Goal: Task Accomplishment & Management: Complete application form

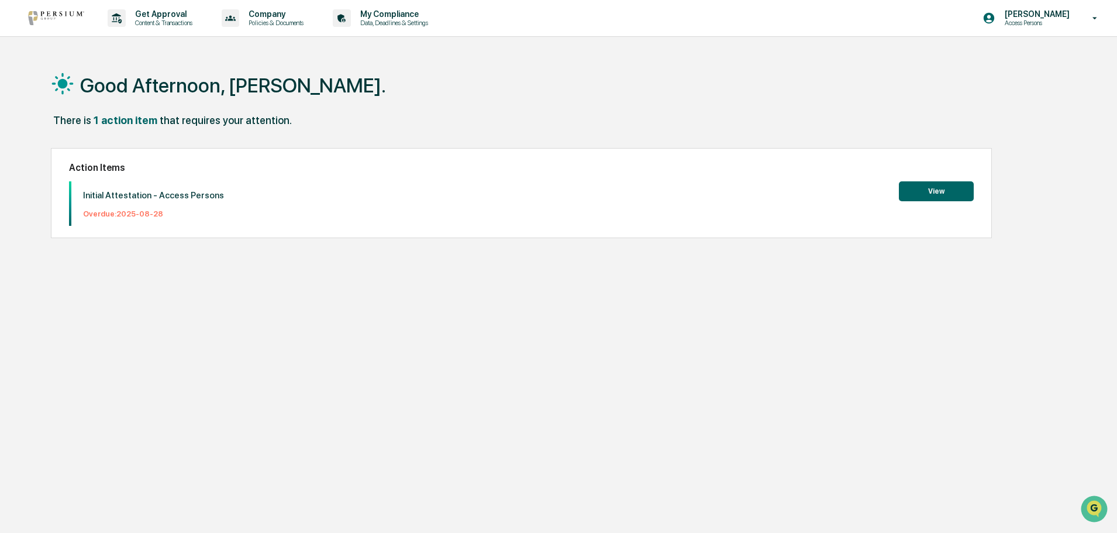
click at [929, 190] on button "View" at bounding box center [936, 191] width 75 height 20
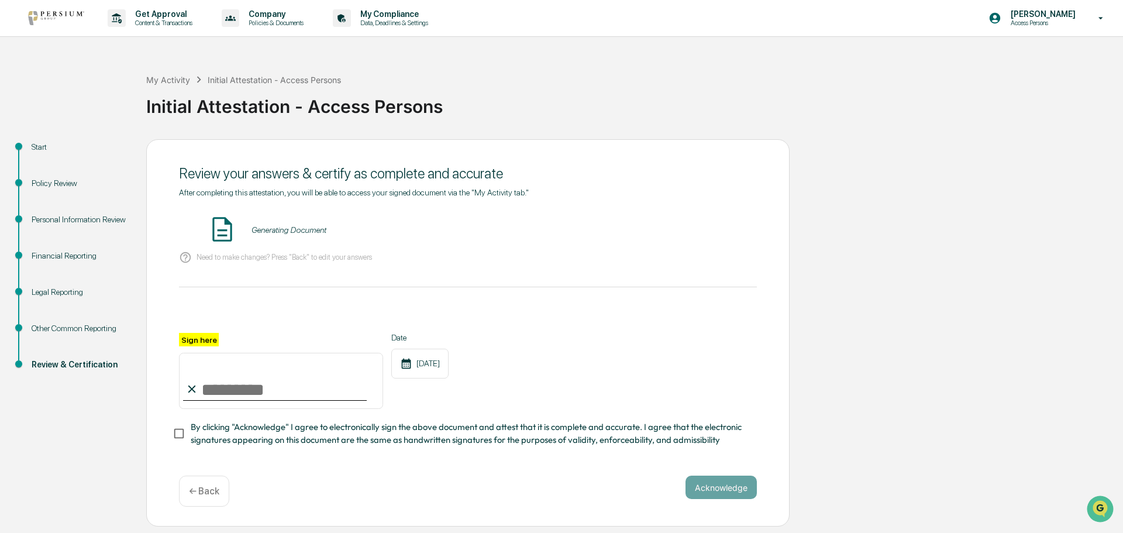
click at [237, 393] on input "Sign here" at bounding box center [281, 381] width 204 height 56
type input "**********"
click at [731, 491] on button "Acknowledge" at bounding box center [721, 487] width 71 height 23
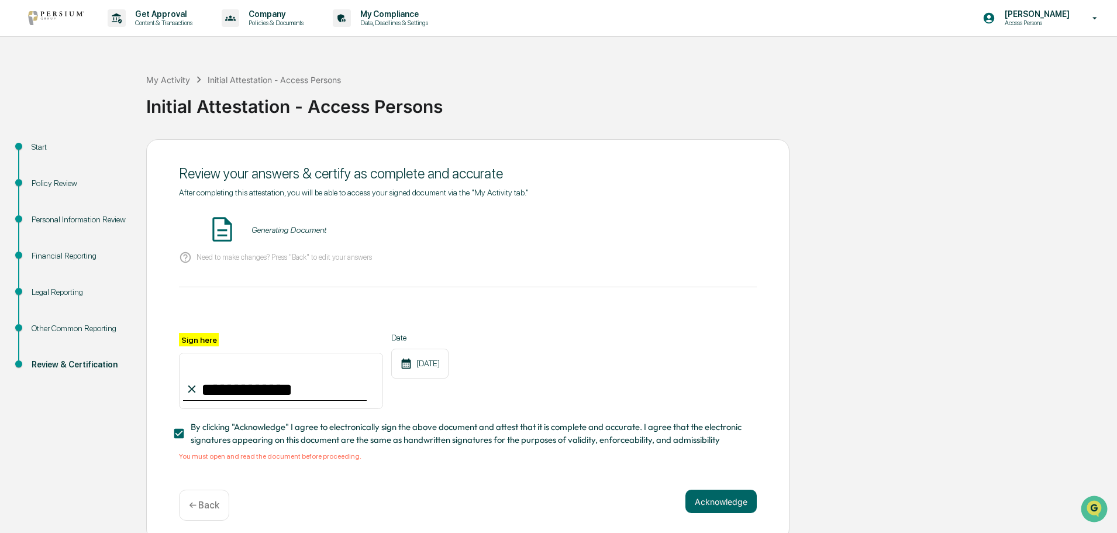
click at [209, 514] on div "← Back" at bounding box center [204, 505] width 50 height 31
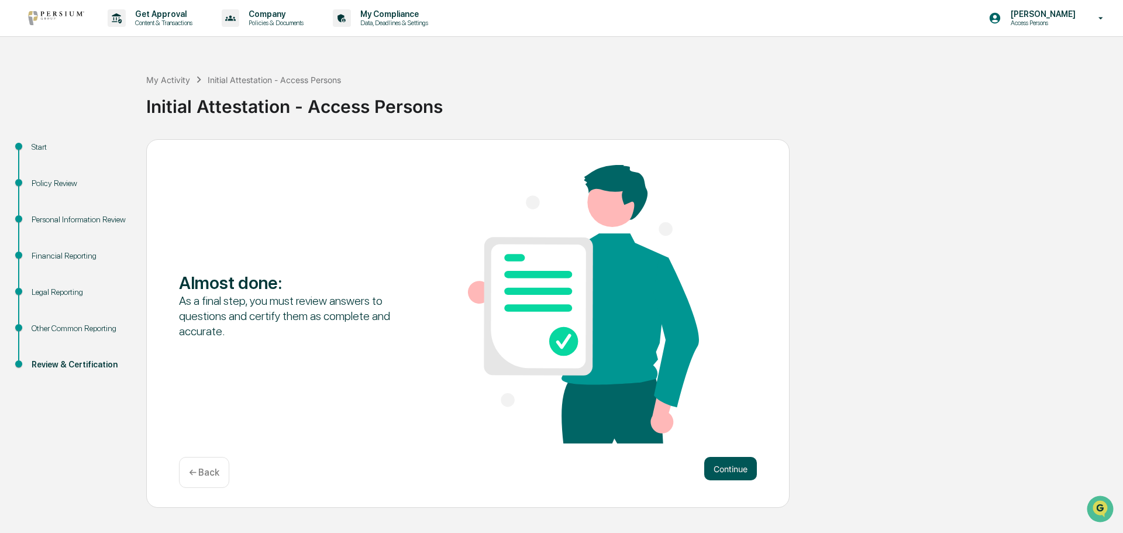
click at [738, 468] on button "Continue" at bounding box center [730, 468] width 53 height 23
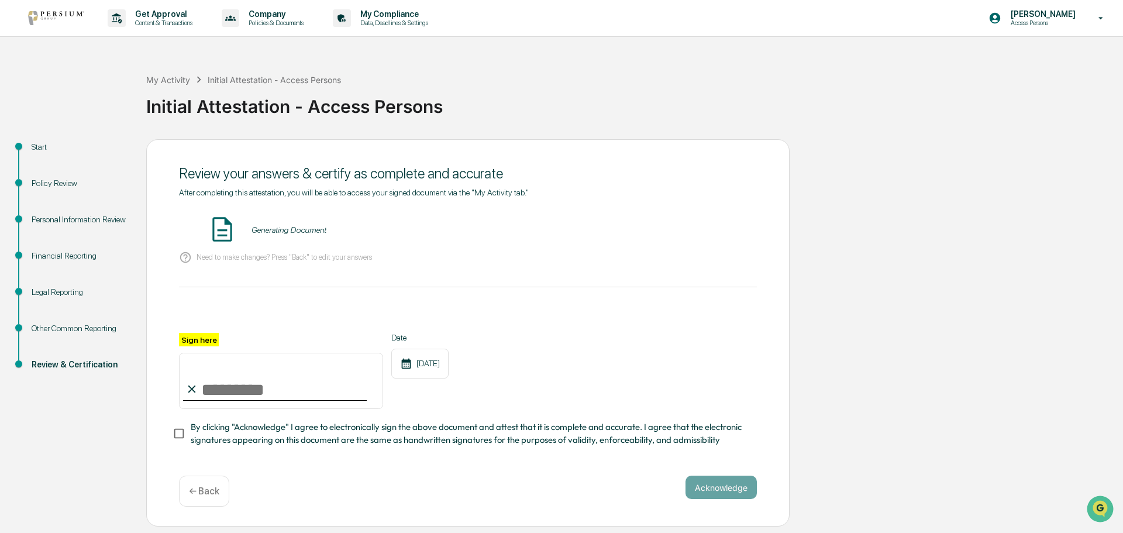
click at [96, 323] on div "Other Common Reporting" at bounding box center [80, 328] width 96 height 12
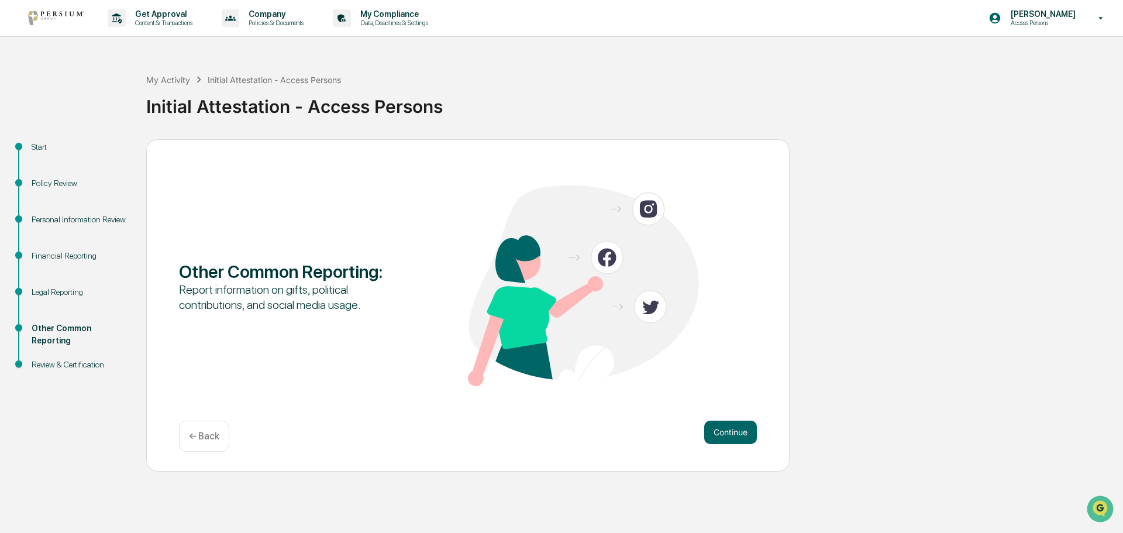
click at [81, 296] on div "Legal Reporting" at bounding box center [80, 292] width 96 height 12
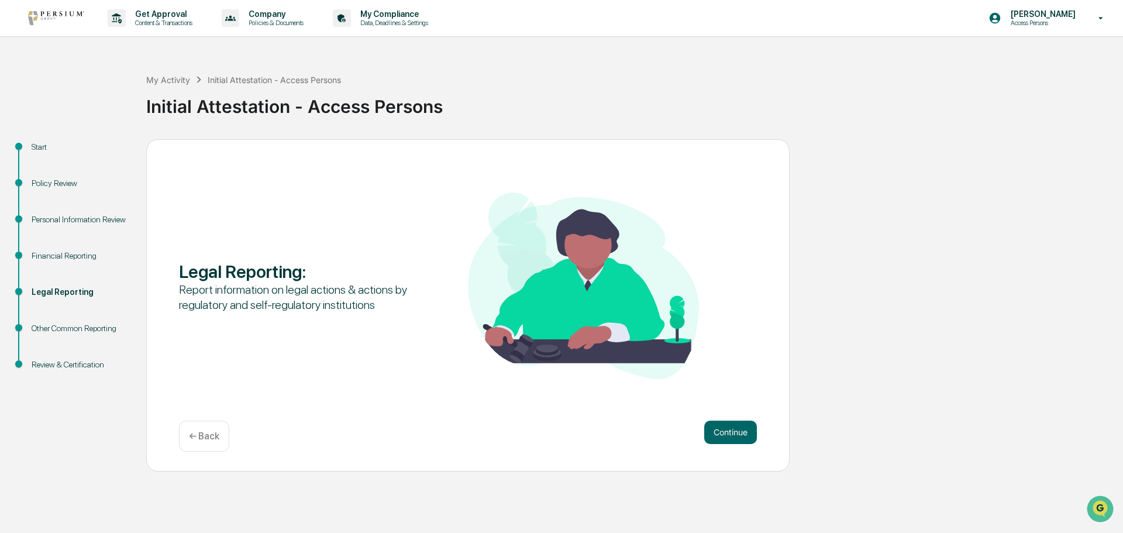
click at [73, 252] on div "Financial Reporting" at bounding box center [80, 256] width 96 height 12
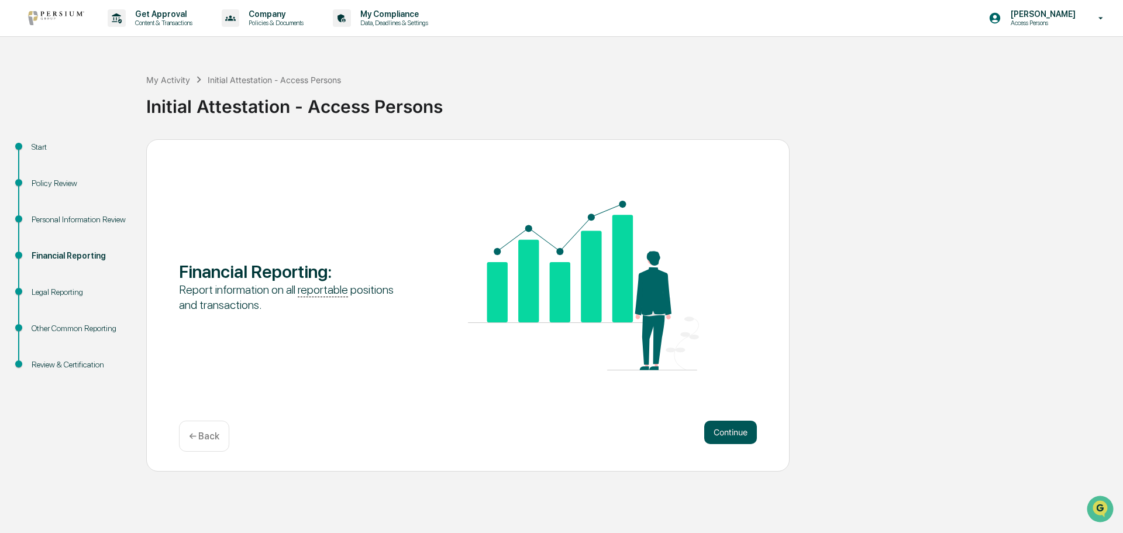
click at [739, 426] on button "Continue" at bounding box center [730, 432] width 53 height 23
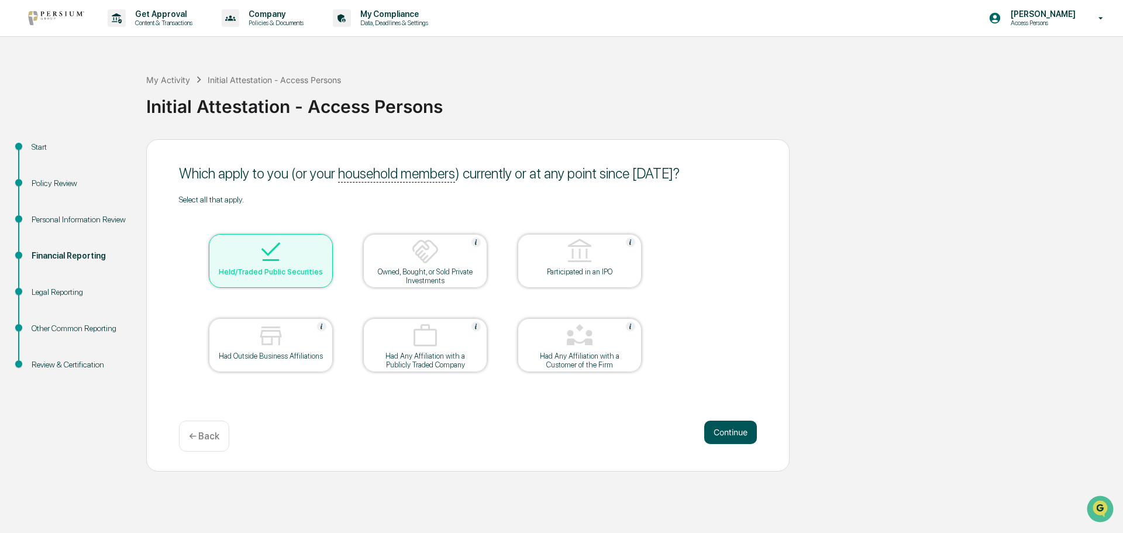
click at [749, 431] on button "Continue" at bounding box center [730, 432] width 53 height 23
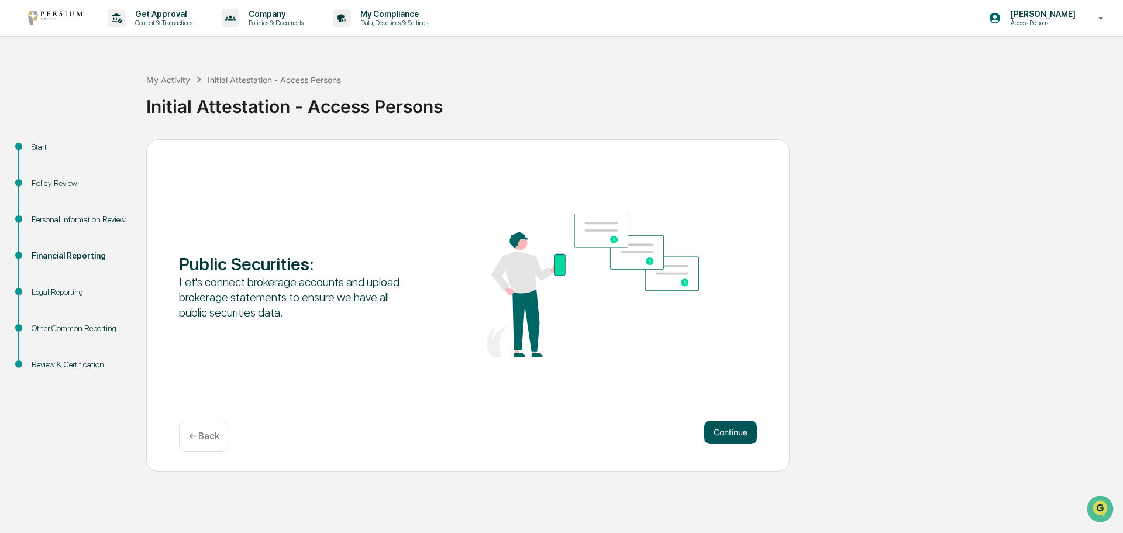
click at [742, 426] on button "Continue" at bounding box center [730, 432] width 53 height 23
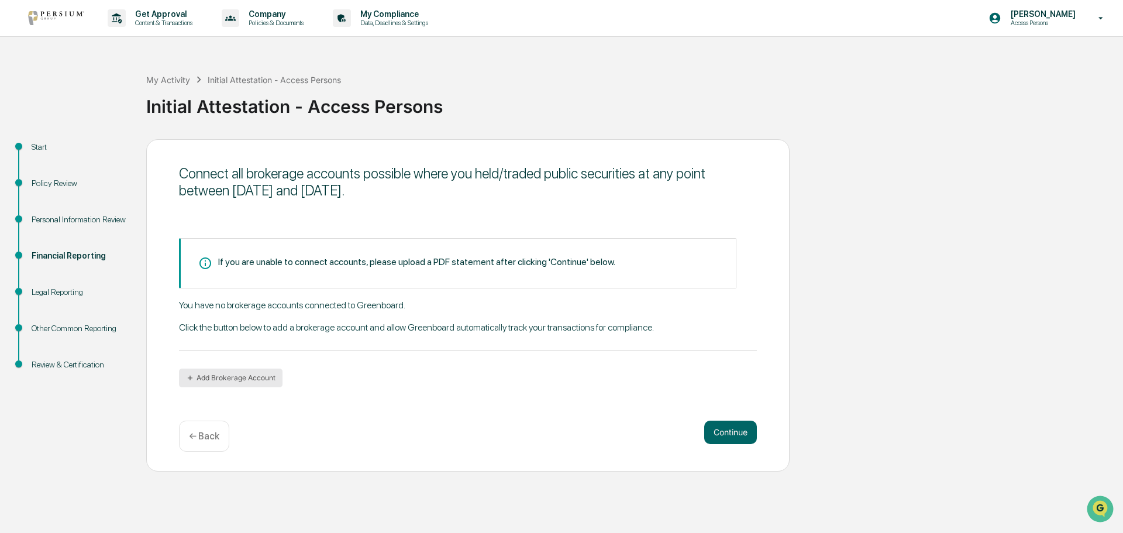
click at [250, 375] on button "Add Brokerage Account" at bounding box center [231, 378] width 104 height 19
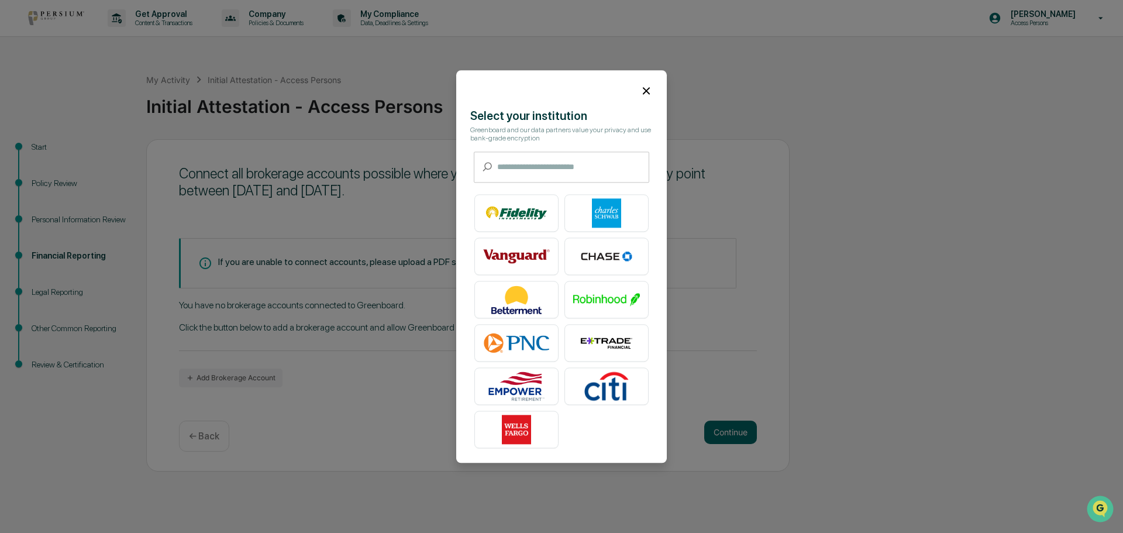
click at [646, 89] on icon at bounding box center [646, 90] width 13 height 13
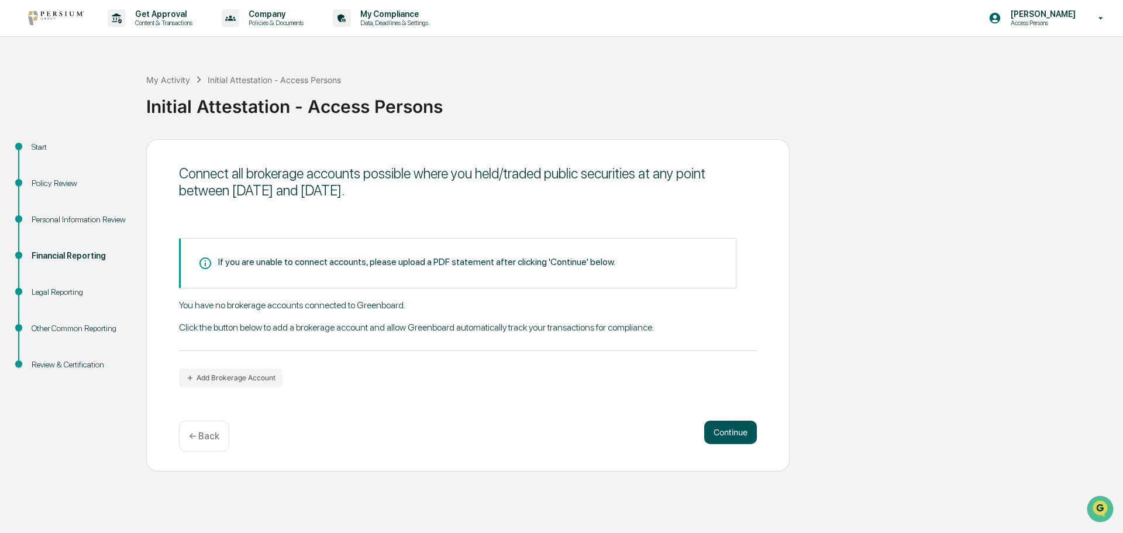
click at [733, 437] on button "Continue" at bounding box center [730, 432] width 53 height 23
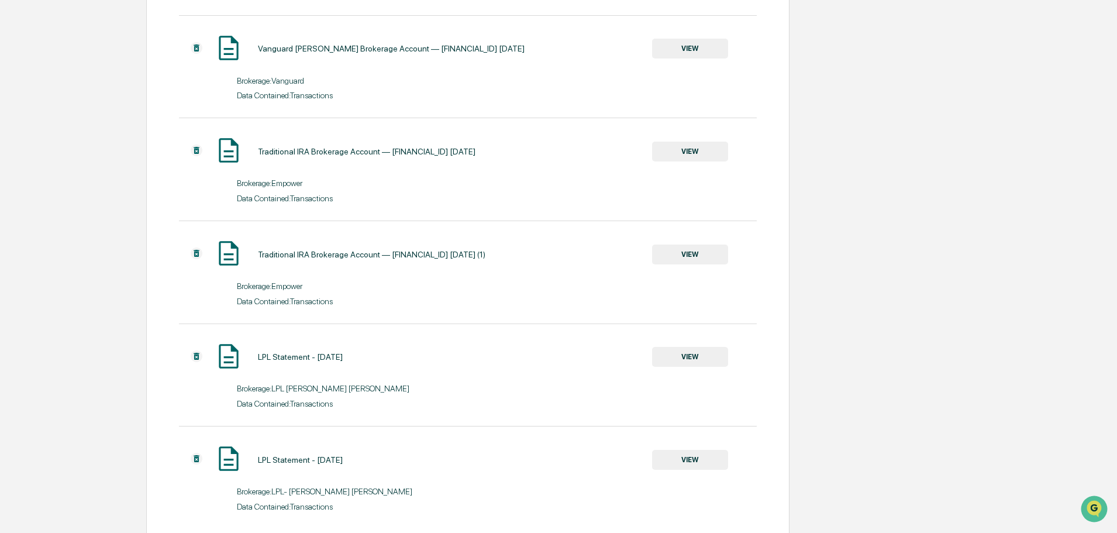
scroll to position [782, 0]
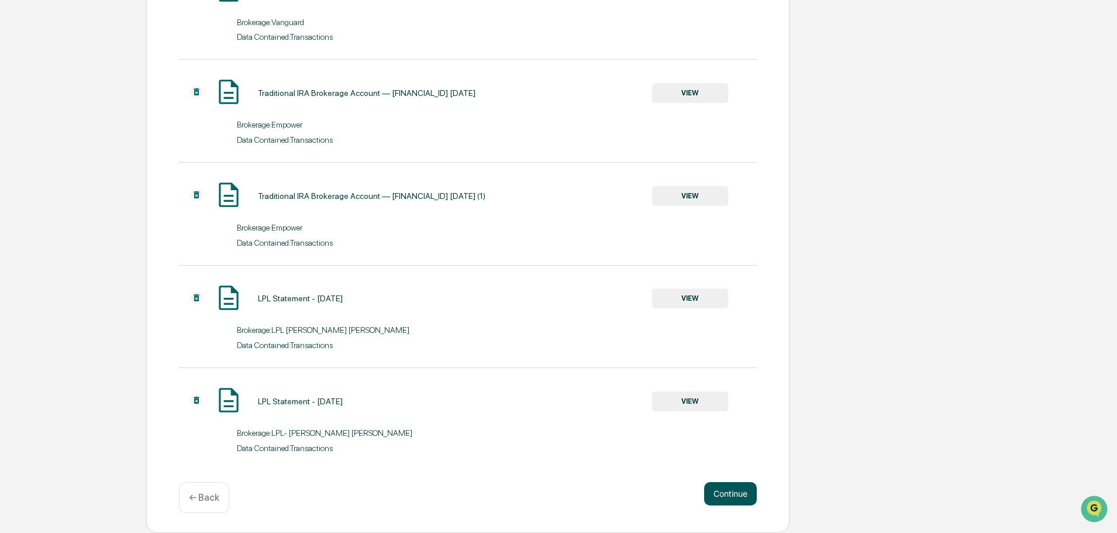
click at [736, 497] on button "Continue" at bounding box center [730, 493] width 53 height 23
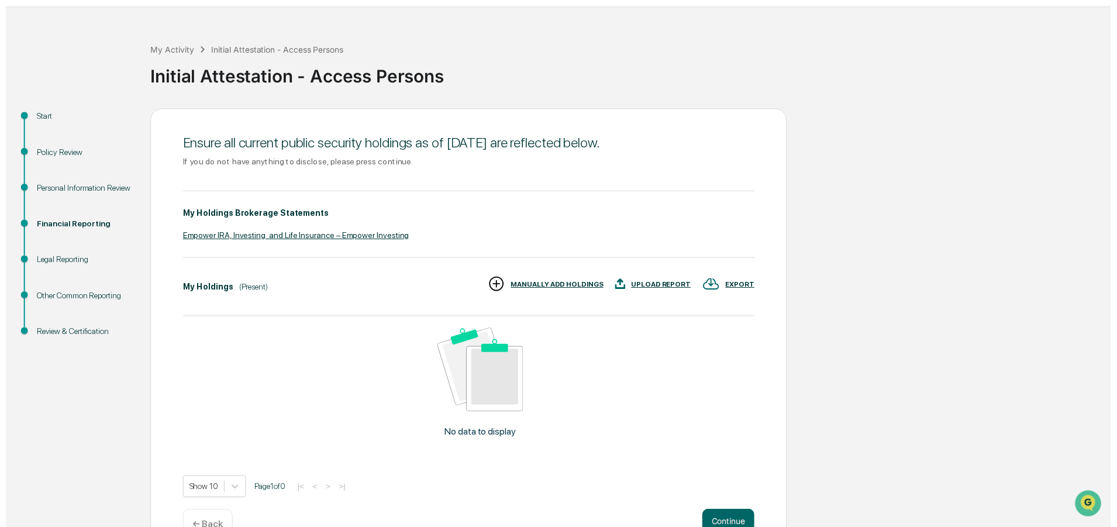
scroll to position [58, 0]
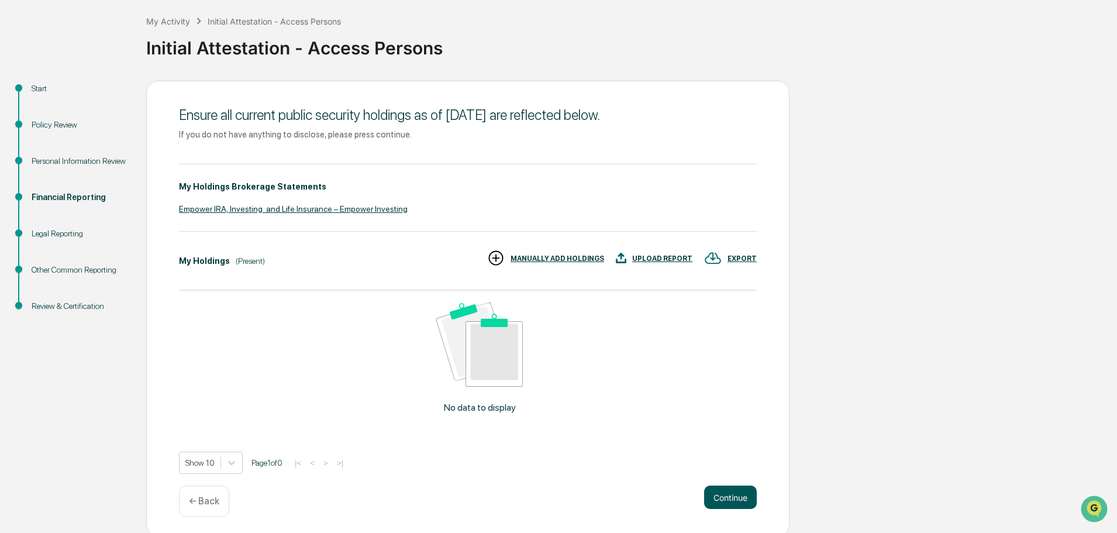
click at [743, 501] on button "Continue" at bounding box center [730, 496] width 53 height 23
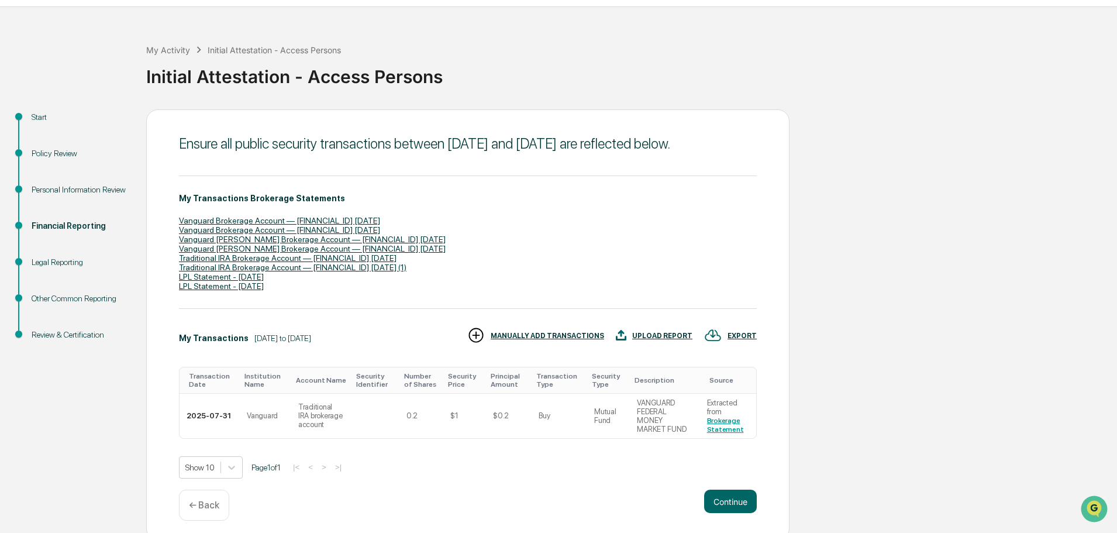
scroll to position [54, 0]
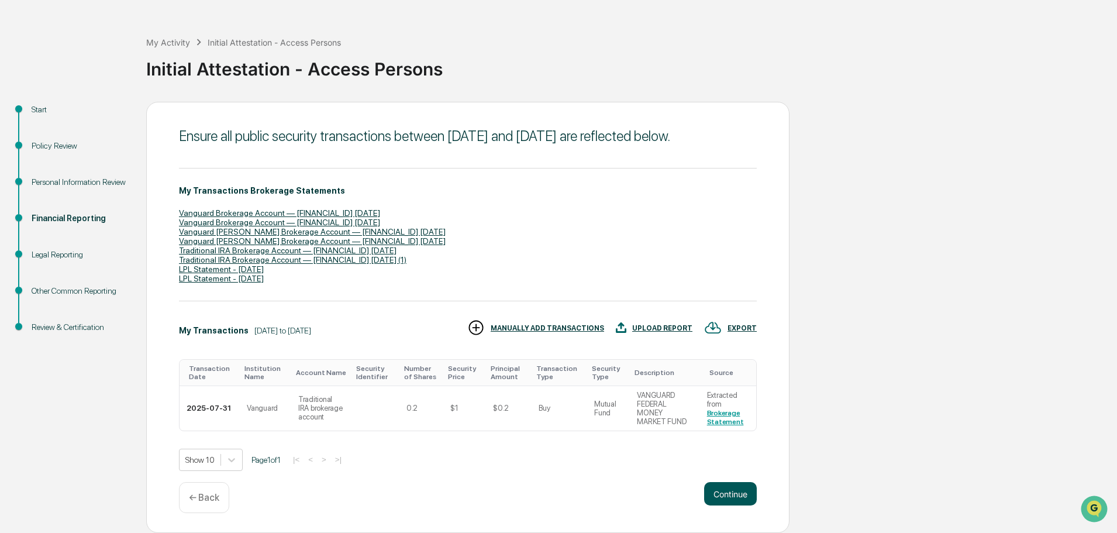
click at [735, 498] on button "Continue" at bounding box center [730, 493] width 53 height 23
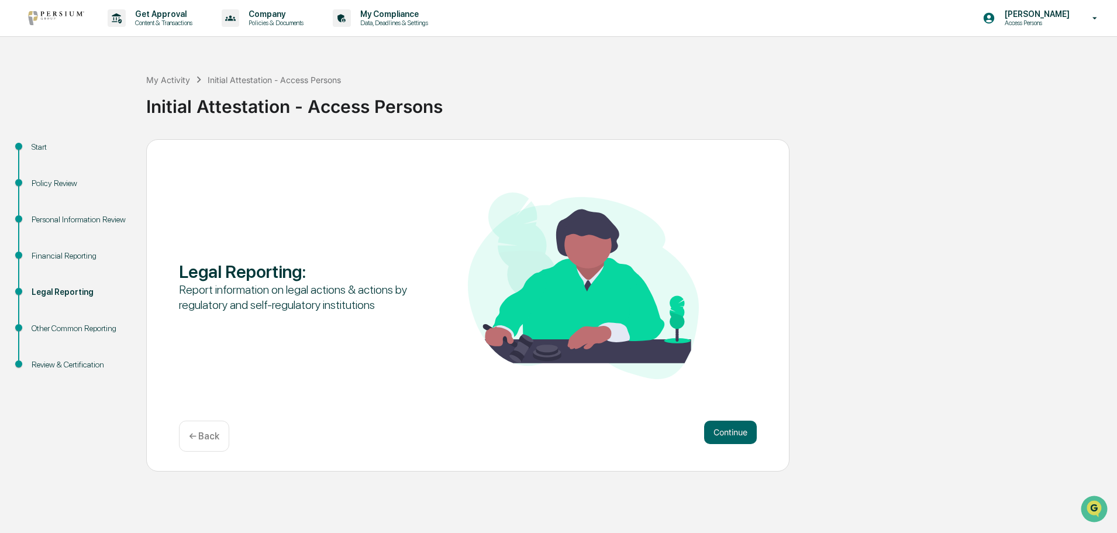
scroll to position [0, 0]
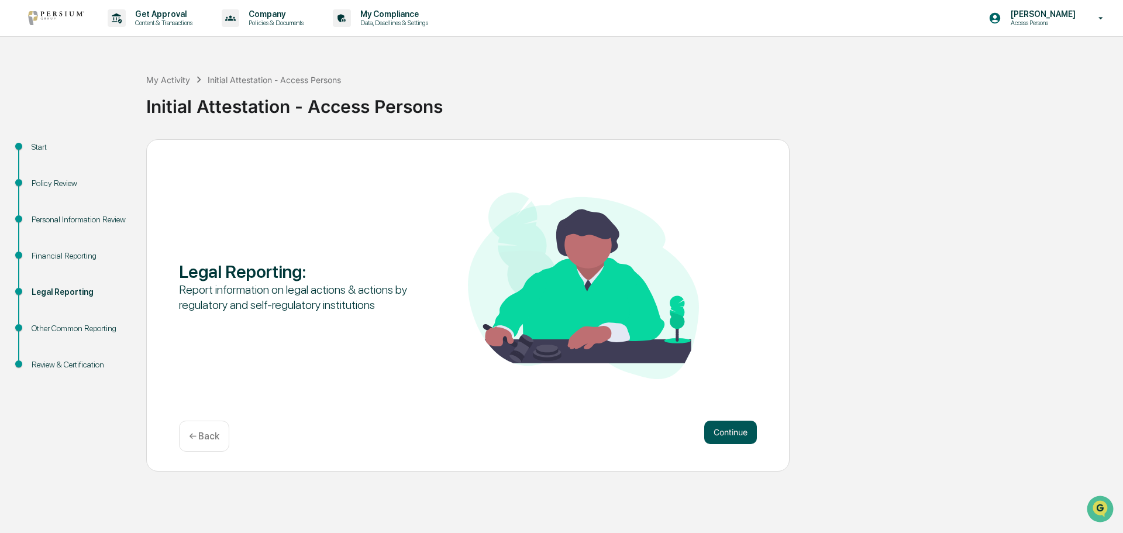
click at [731, 440] on button "Continue" at bounding box center [730, 432] width 53 height 23
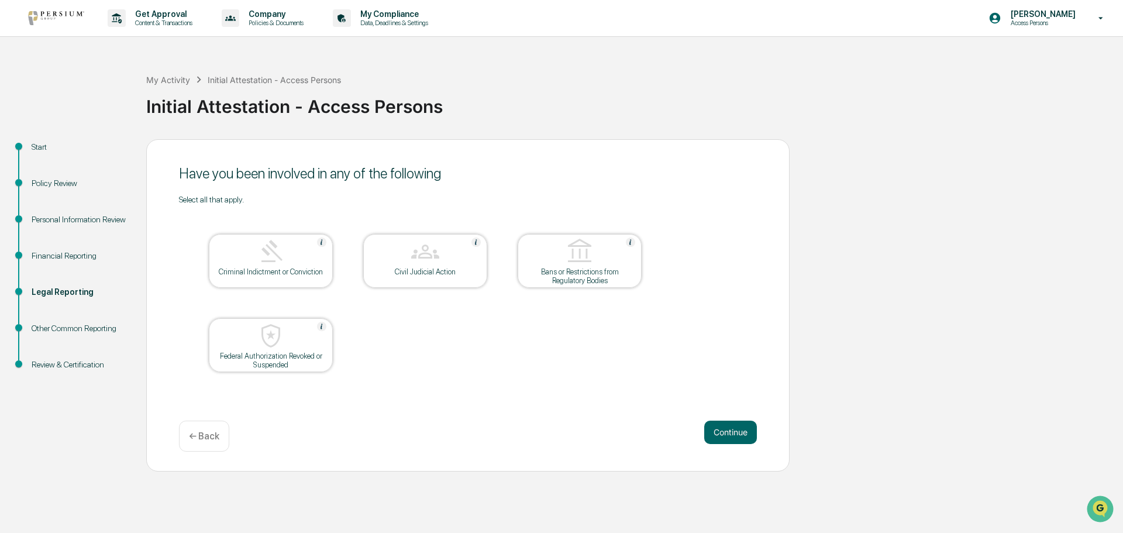
click at [731, 440] on button "Continue" at bounding box center [730, 432] width 53 height 23
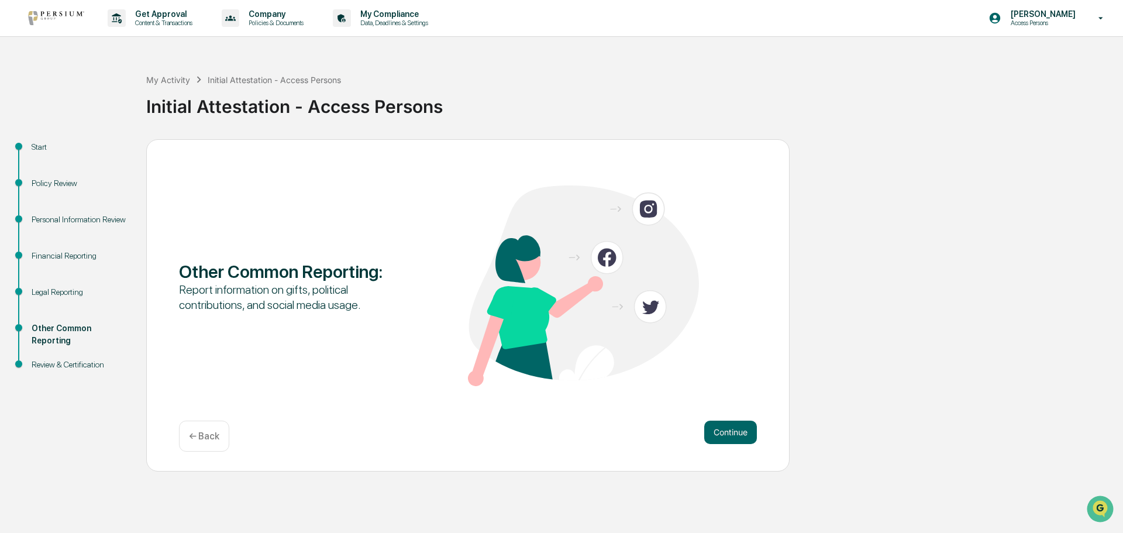
click at [221, 438] on div "← Back" at bounding box center [204, 436] width 50 height 31
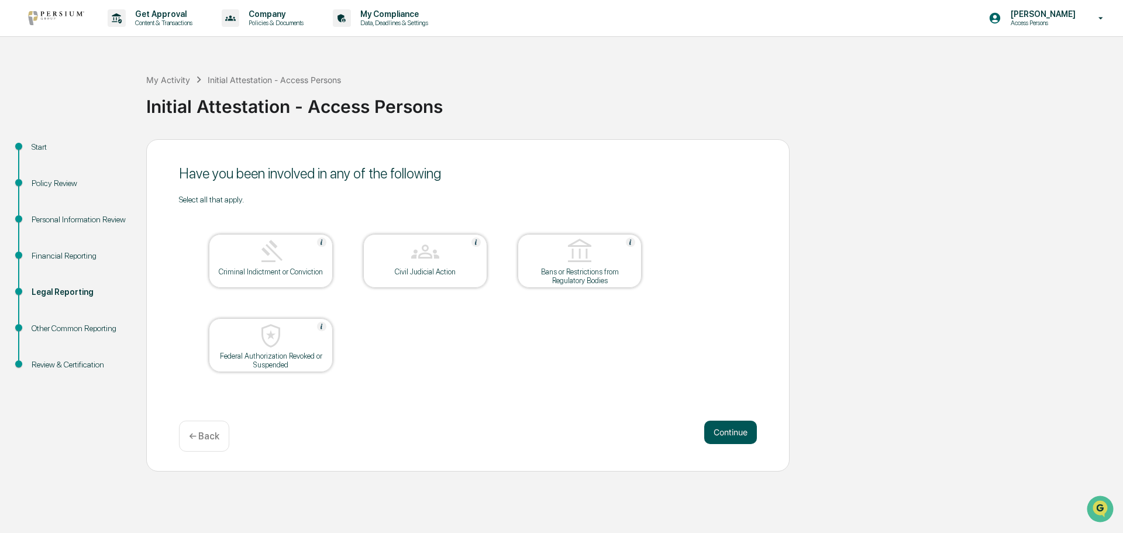
click at [734, 432] on button "Continue" at bounding box center [730, 432] width 53 height 23
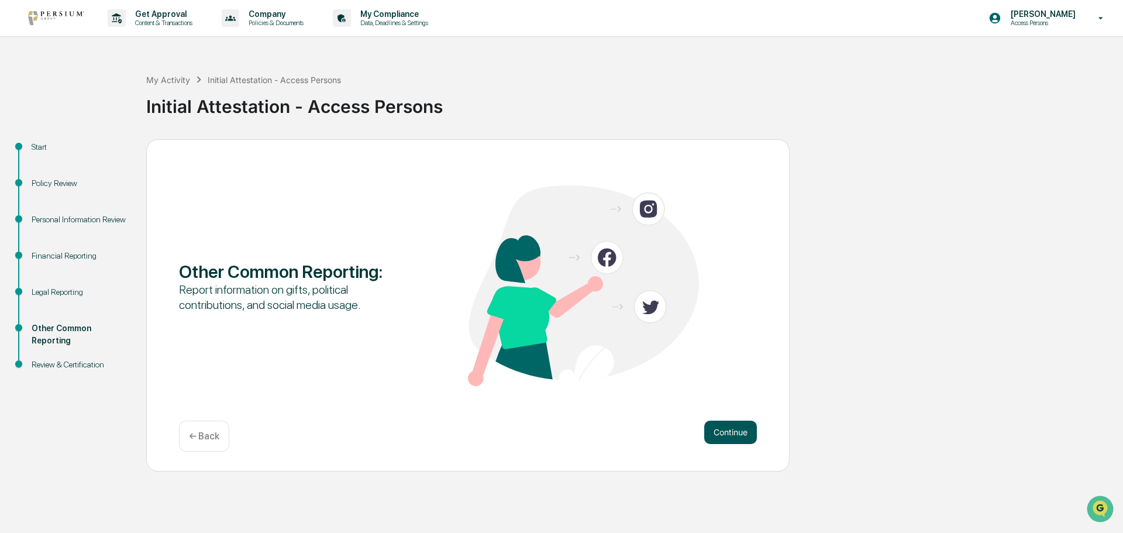
click at [734, 433] on button "Continue" at bounding box center [730, 432] width 53 height 23
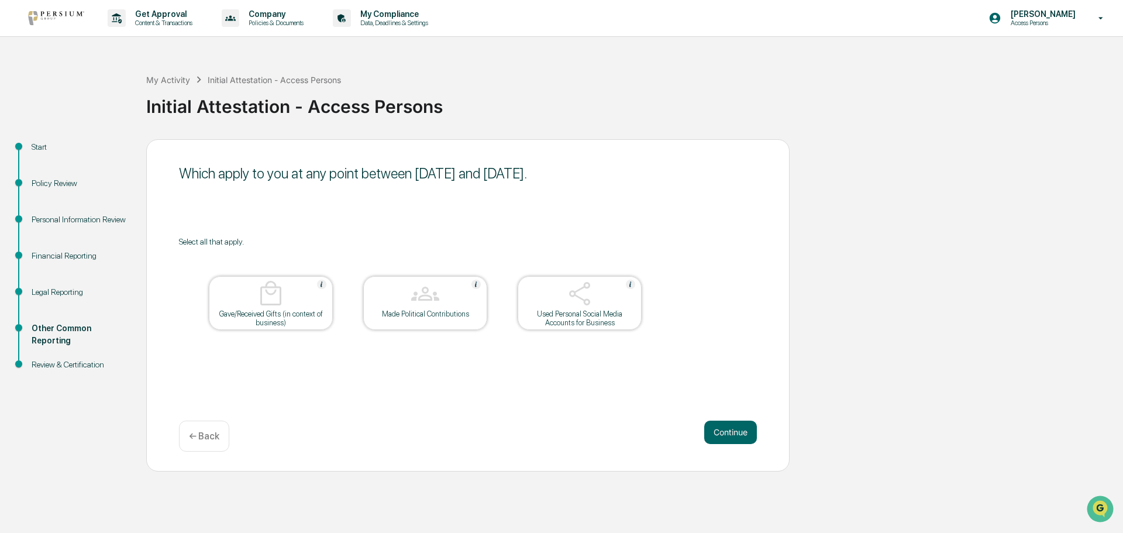
click at [734, 433] on button "Continue" at bounding box center [730, 432] width 53 height 23
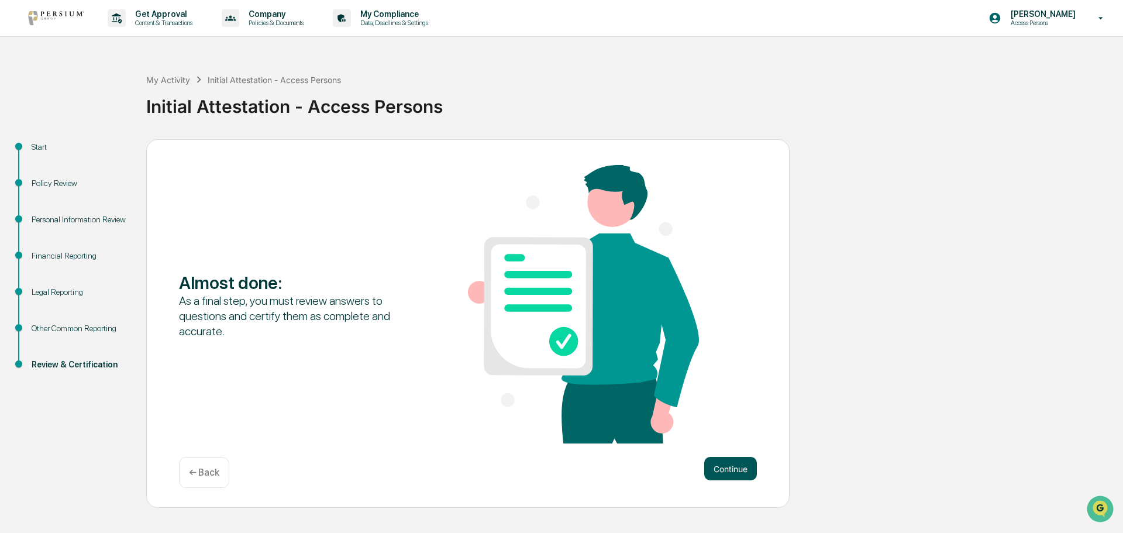
click at [729, 467] on button "Continue" at bounding box center [730, 468] width 53 height 23
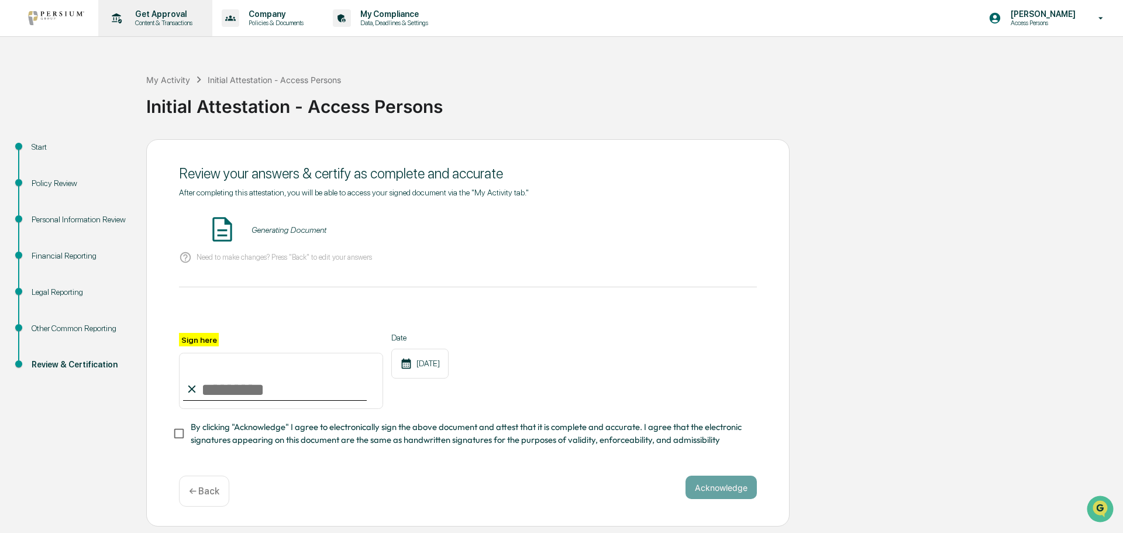
click at [161, 16] on p "Get Approval" at bounding box center [162, 13] width 73 height 9
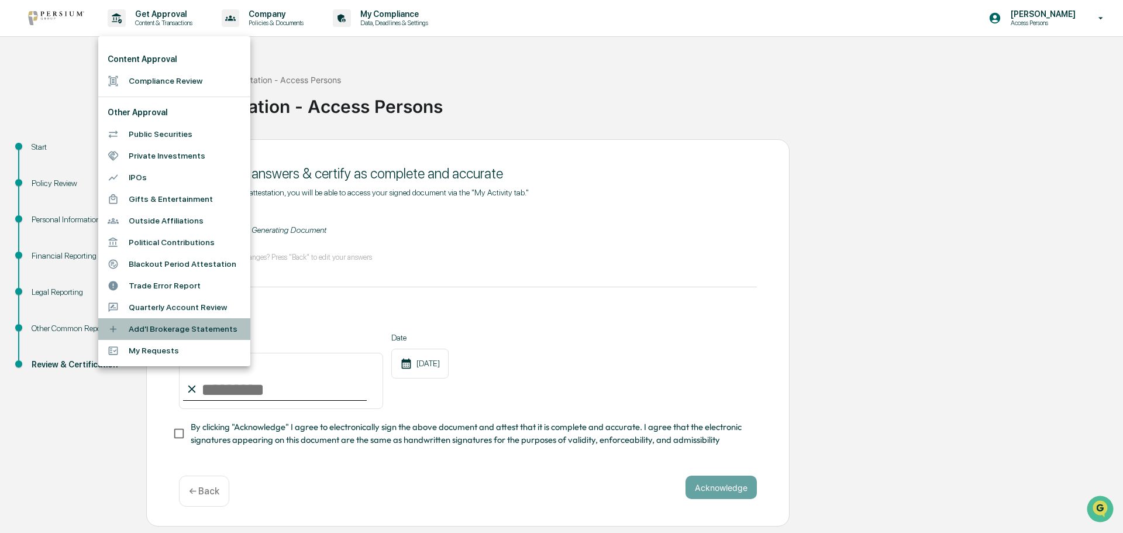
click at [154, 328] on li "Add'l Brokerage Statements" at bounding box center [174, 329] width 152 height 22
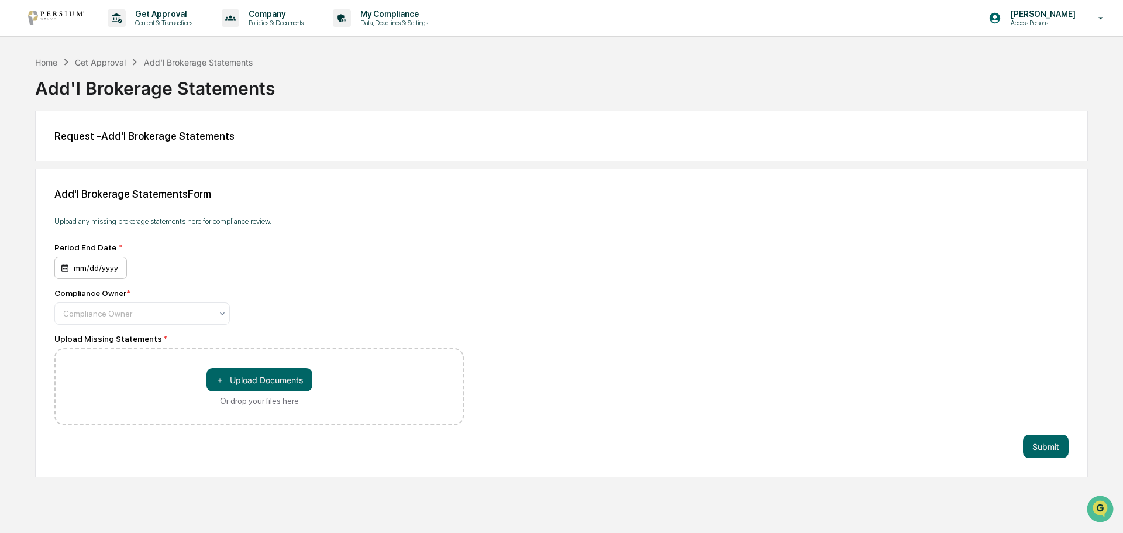
click at [109, 268] on div "mm/dd/yyyy" at bounding box center [90, 268] width 73 height 22
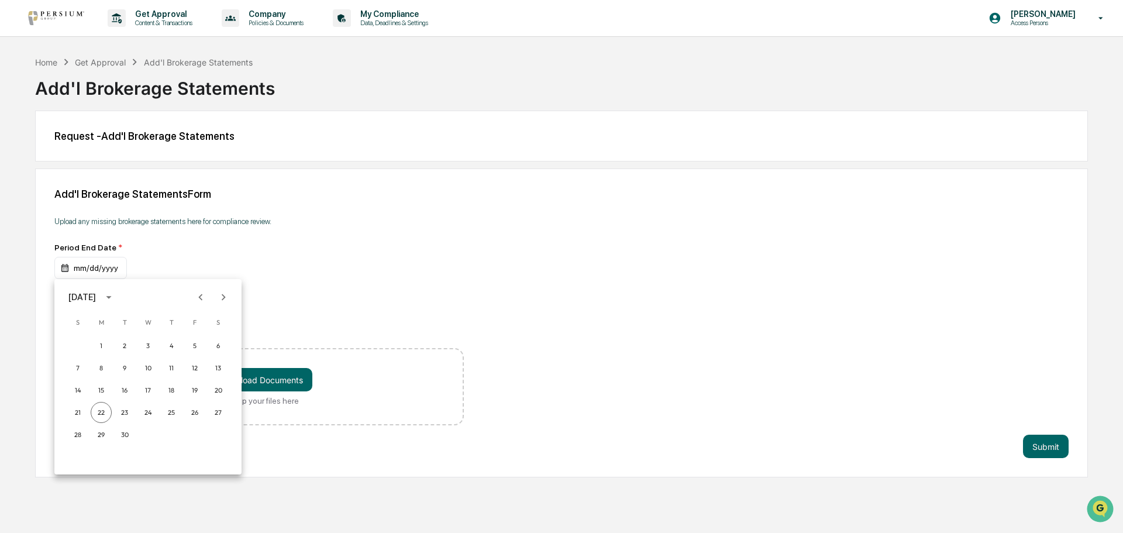
click at [197, 296] on icon "Previous month" at bounding box center [200, 297] width 13 height 13
click at [102, 414] on button "18" at bounding box center [101, 412] width 21 height 21
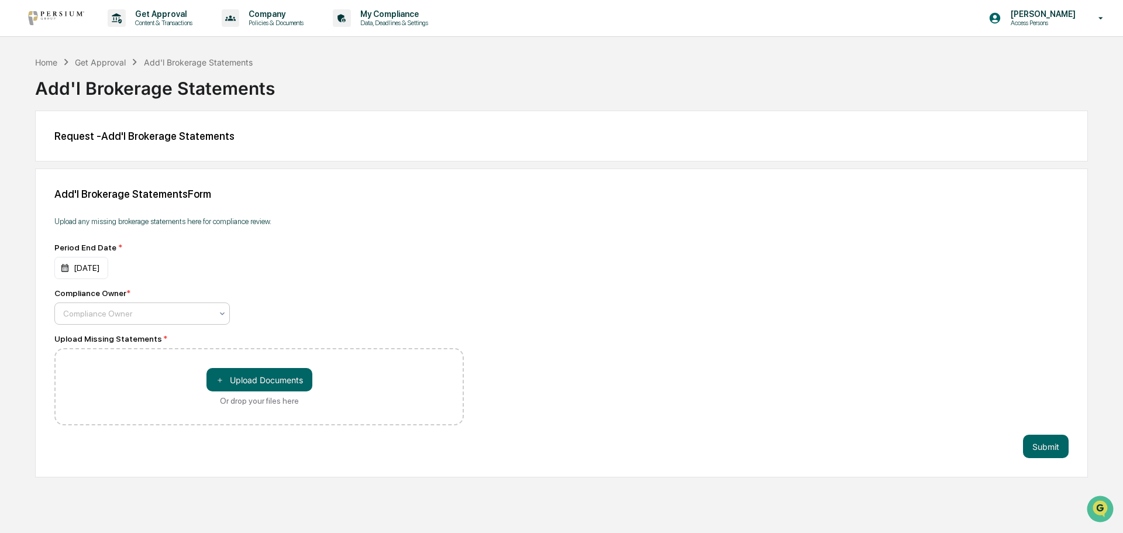
click at [211, 311] on div at bounding box center [137, 314] width 149 height 12
click at [104, 342] on div "[PERSON_NAME]" at bounding box center [142, 341] width 174 height 23
click at [249, 377] on button "＋ Upload Documents" at bounding box center [259, 379] width 106 height 23
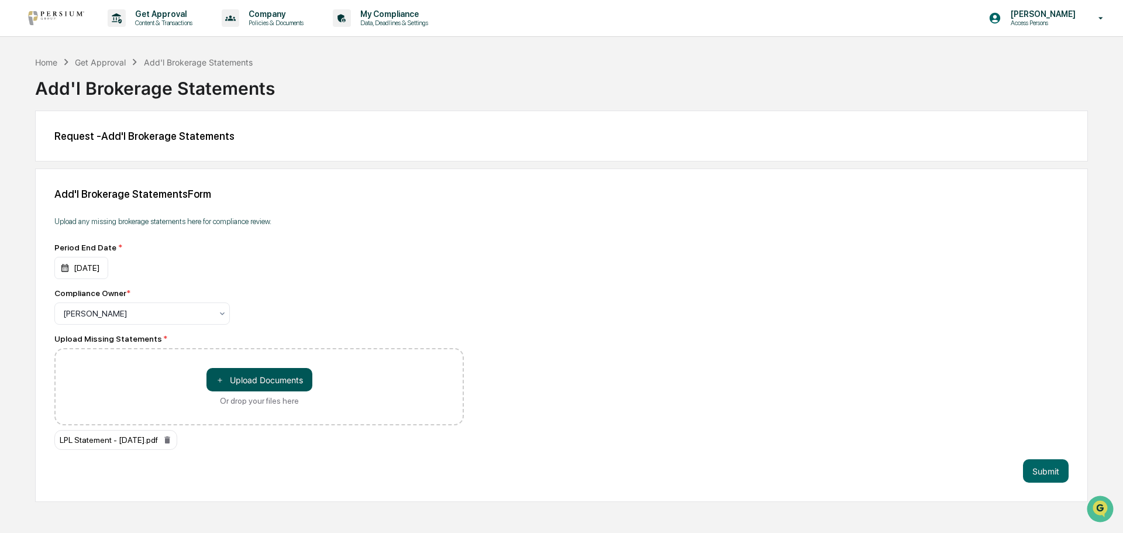
click at [222, 381] on span "＋" at bounding box center [220, 379] width 8 height 11
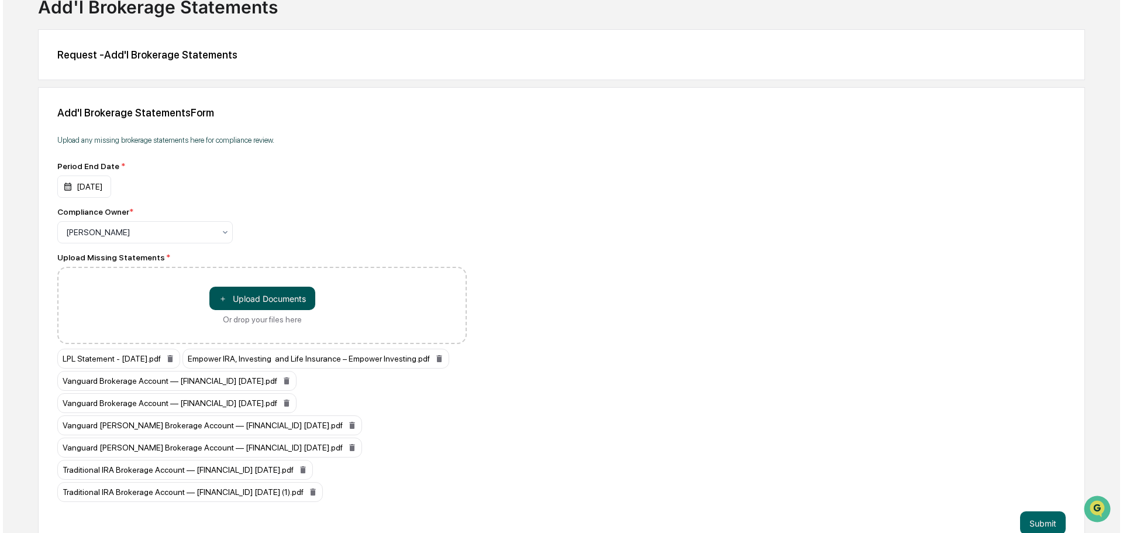
scroll to position [102, 0]
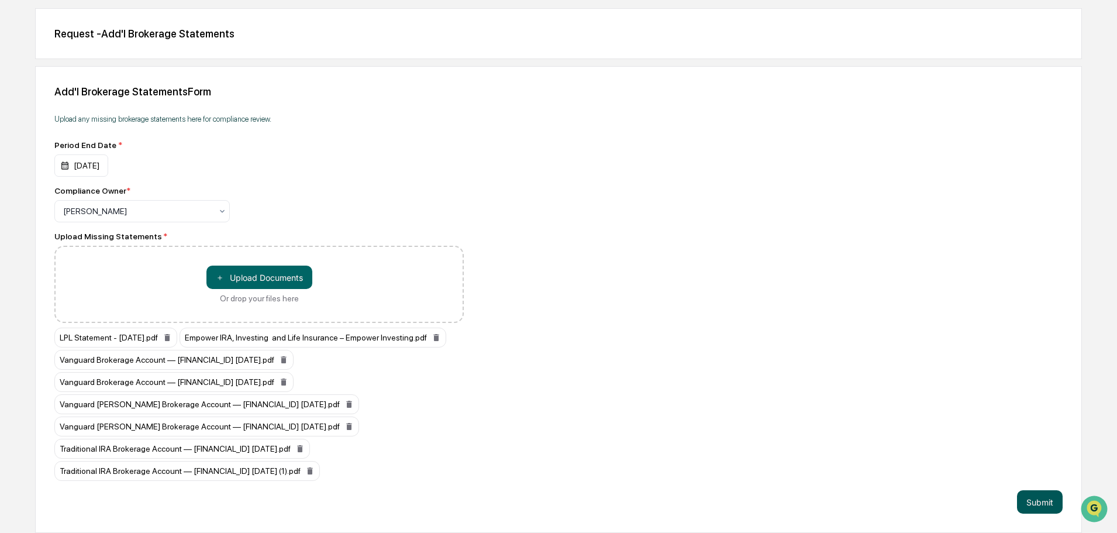
click at [1028, 506] on button "Submit" at bounding box center [1040, 501] width 46 height 23
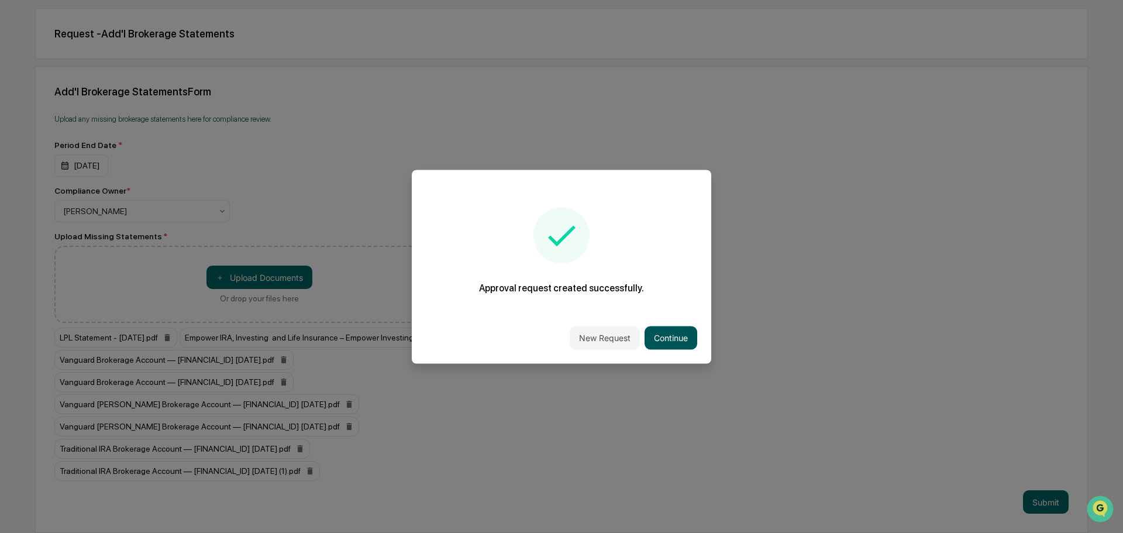
click at [690, 343] on button "Continue" at bounding box center [671, 337] width 53 height 23
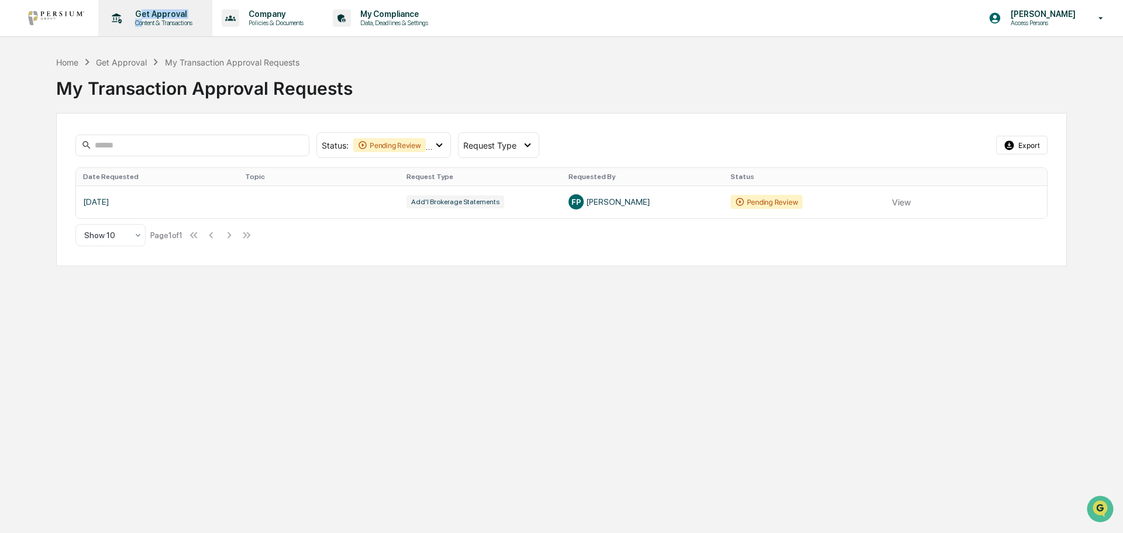
click at [141, 19] on div "Get Approval Content & Transactions" at bounding box center [162, 18] width 73 height 18
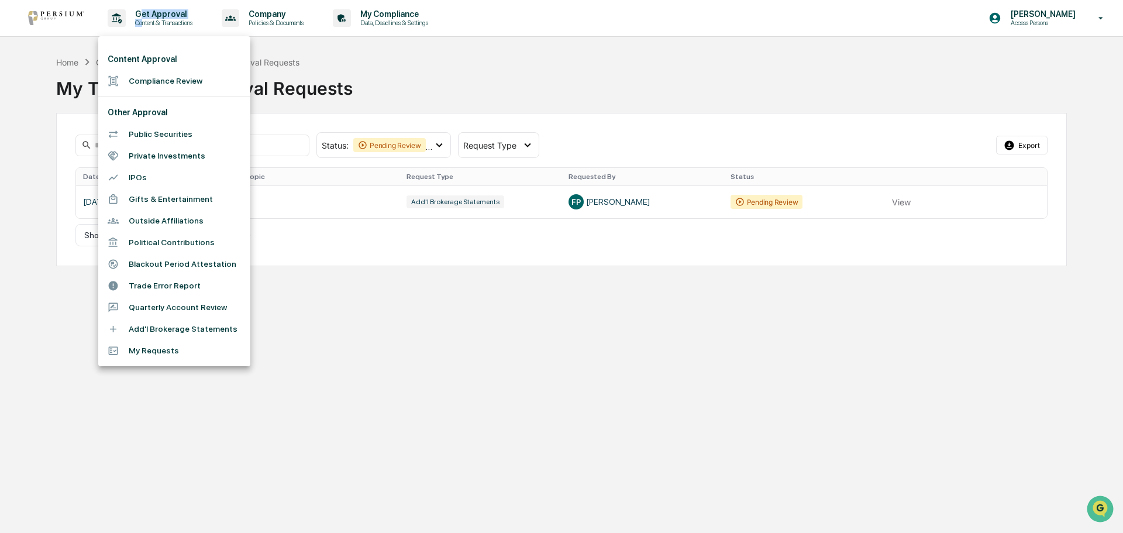
click at [174, 335] on li "Add'l Brokerage Statements" at bounding box center [174, 329] width 152 height 22
